Goal: Information Seeking & Learning: Compare options

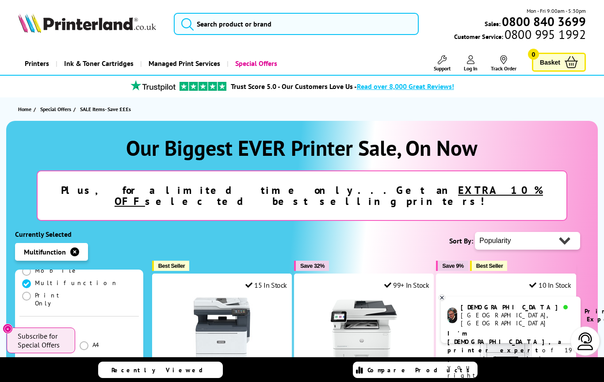
scroll to position [197, 0]
click at [29, 332] on span at bounding box center [26, 336] width 9 height 9
click at [35, 333] on input "radio" at bounding box center [35, 333] width 0 height 0
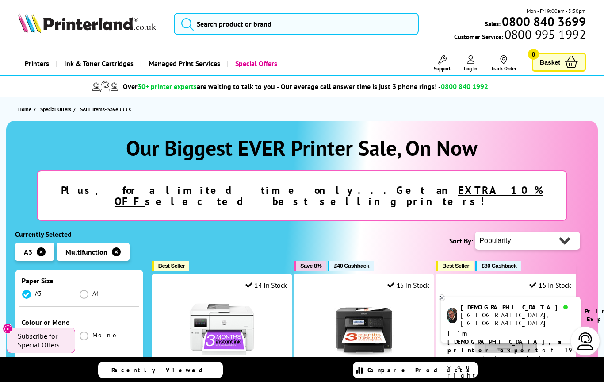
scroll to position [237, 0]
click at [26, 334] on span at bounding box center [26, 338] width 9 height 9
click at [35, 335] on input "radio" at bounding box center [35, 335] width 0 height 0
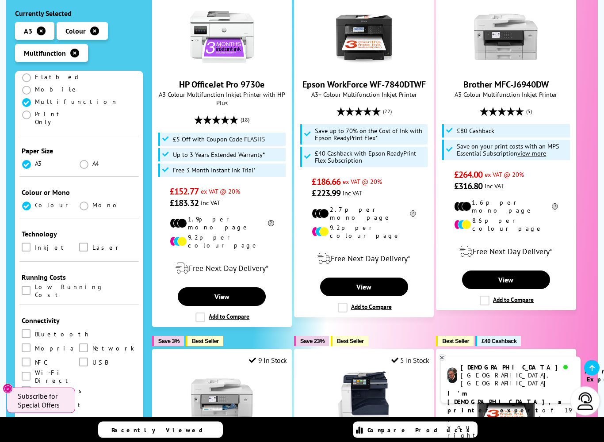
scroll to position [292, 0]
click at [28, 381] on span at bounding box center [26, 390] width 9 height 9
click at [35, 381] on input "checkbox" at bounding box center [35, 387] width 0 height 0
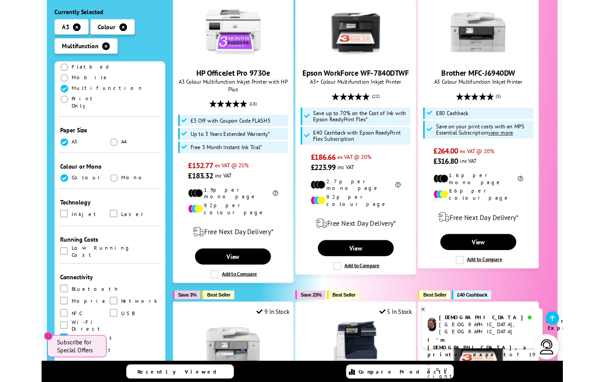
scroll to position [292, 0]
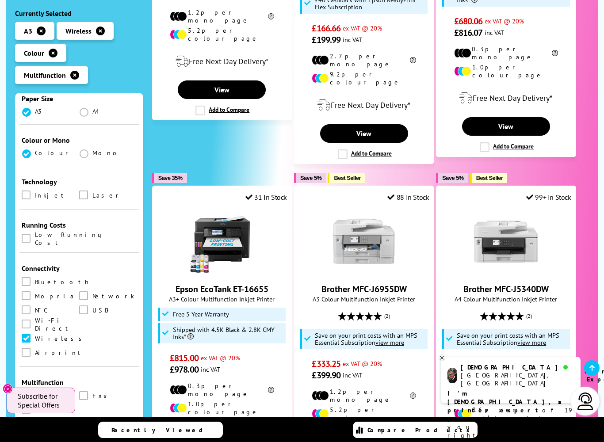
scroll to position [245, 0]
click at [27, 381] on span at bounding box center [26, 395] width 9 height 9
click at [35, 381] on input "checkbox" at bounding box center [35, 393] width 0 height 0
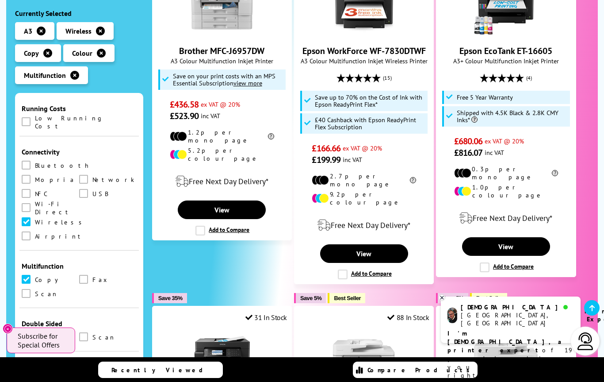
scroll to position [362, 0]
click at [28, 288] on label at bounding box center [27, 293] width 11 height 10
click at [35, 290] on input "checkbox" at bounding box center [35, 290] width 0 height 0
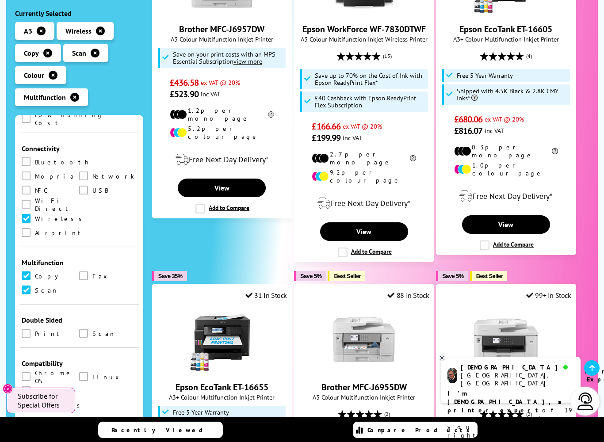
scroll to position [388, 0]
click at [32, 381] on label at bounding box center [27, 391] width 11 height 10
click at [35, 381] on input "checkbox" at bounding box center [35, 387] width 0 height 0
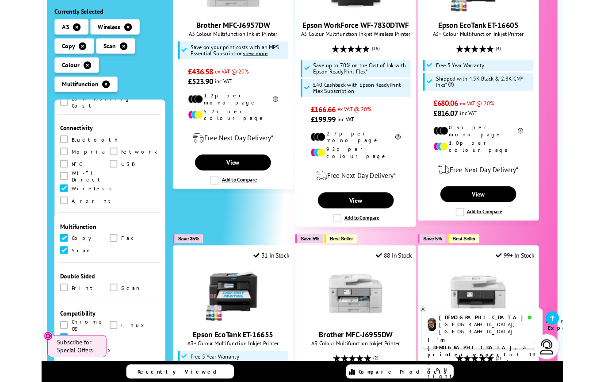
scroll to position [715, 0]
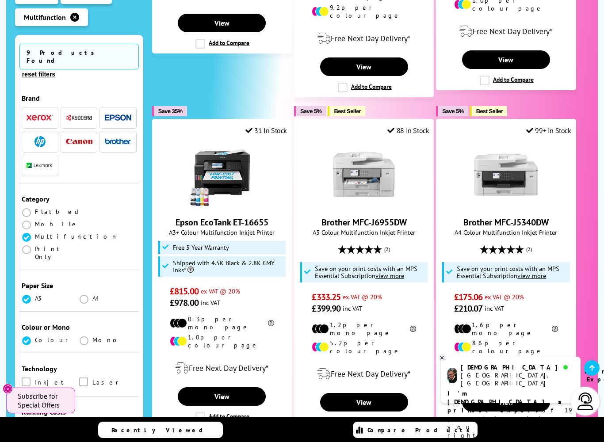
click at [58, 44] on span "9 Products Found" at bounding box center [78, 57] width 119 height 26
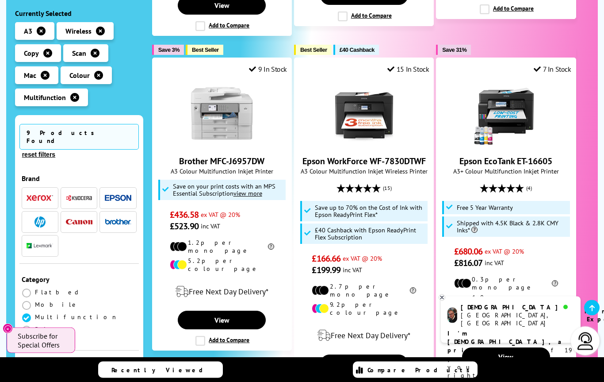
scroll to position [584, 0]
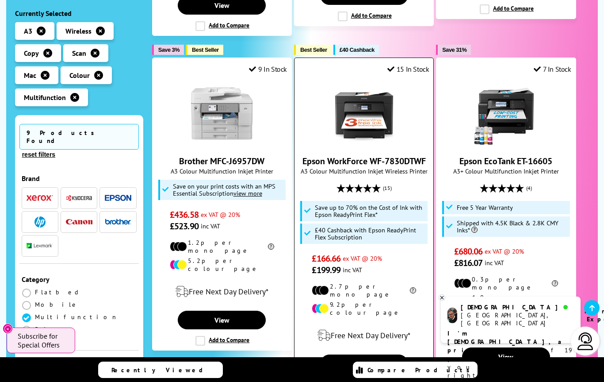
click at [369, 157] on div "Epson WorkForce WF-7830DTWF A3 Colour Multifunction Inkjet Wireless Printer (15…" at bounding box center [364, 178] width 130 height 196
click at [370, 354] on link "View" at bounding box center [364, 363] width 88 height 19
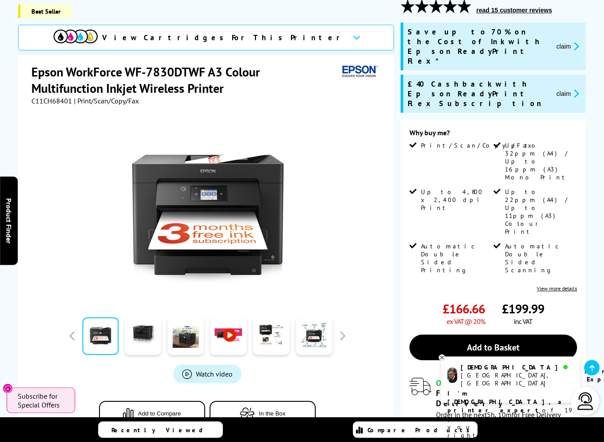
scroll to position [127, 0]
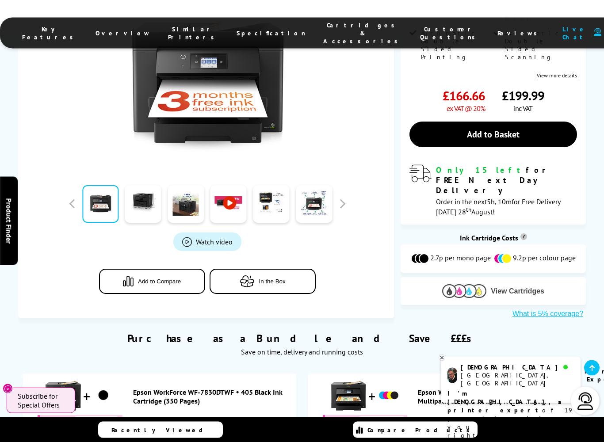
click at [493, 288] on span "View Cartridges" at bounding box center [518, 292] width 54 height 8
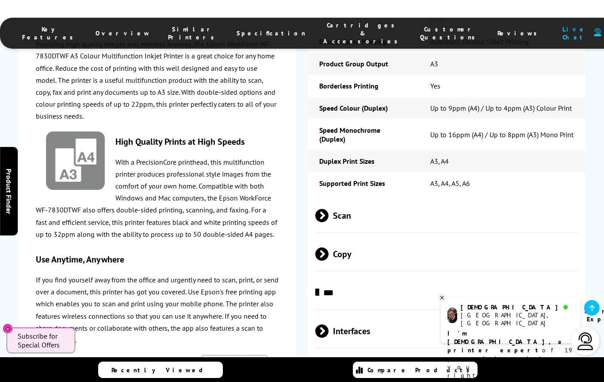
scroll to position [1637, 0]
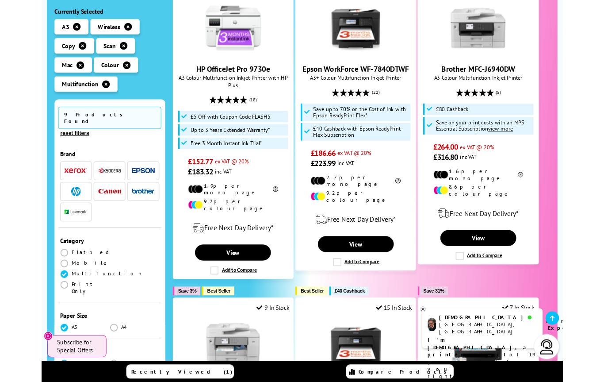
scroll to position [296, 0]
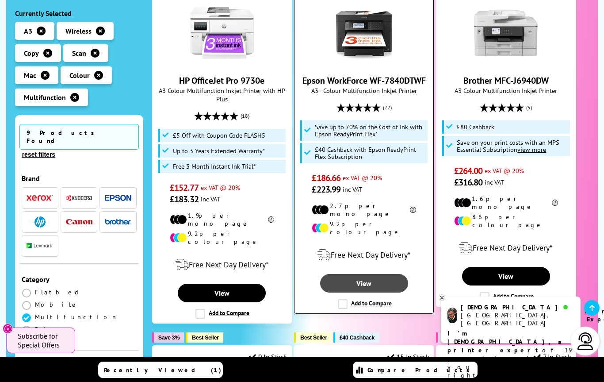
click at [367, 274] on link "View" at bounding box center [364, 283] width 88 height 19
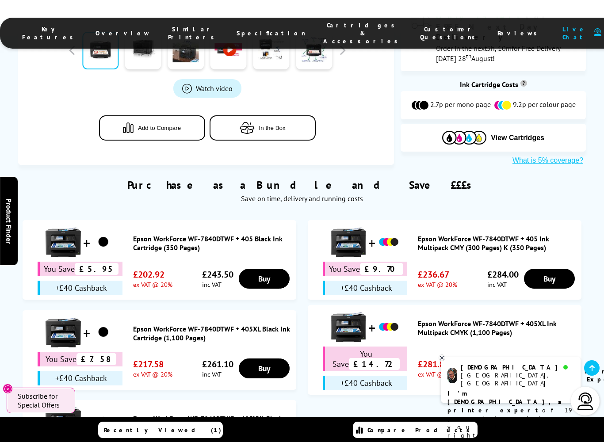
scroll to position [510, 0]
click at [445, 319] on link "Epson WorkForce WF-7840DTWF + 405XL Ink Multipack CMYK (1,100 Pages)" at bounding box center [497, 328] width 159 height 18
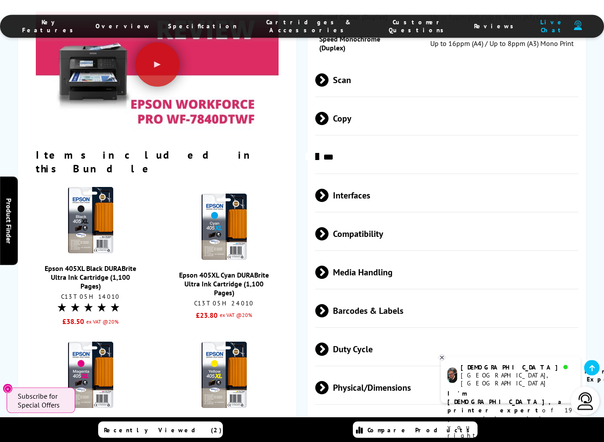
scroll to position [1302, 0]
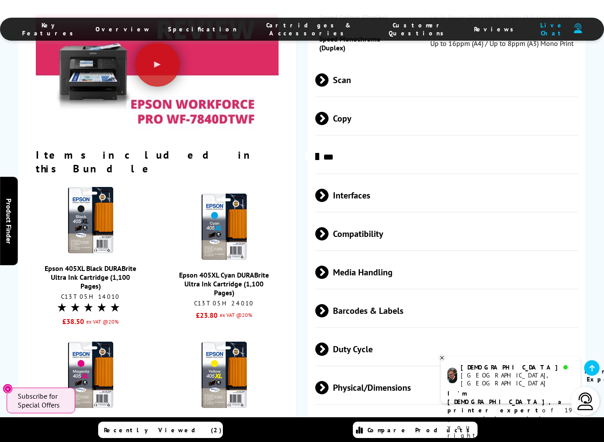
click at [185, 381] on link "Recently Viewed (2)" at bounding box center [160, 430] width 125 height 16
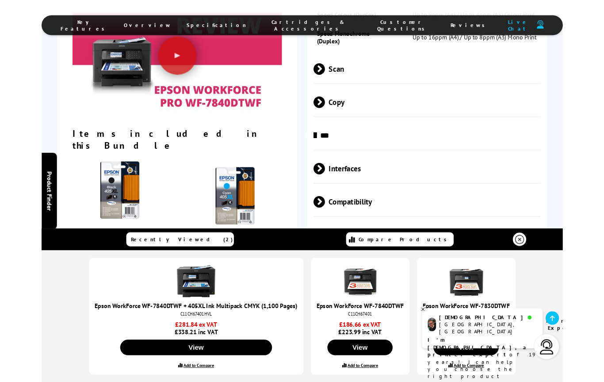
scroll to position [1327, 0]
